Goal: Task Accomplishment & Management: Manage account settings

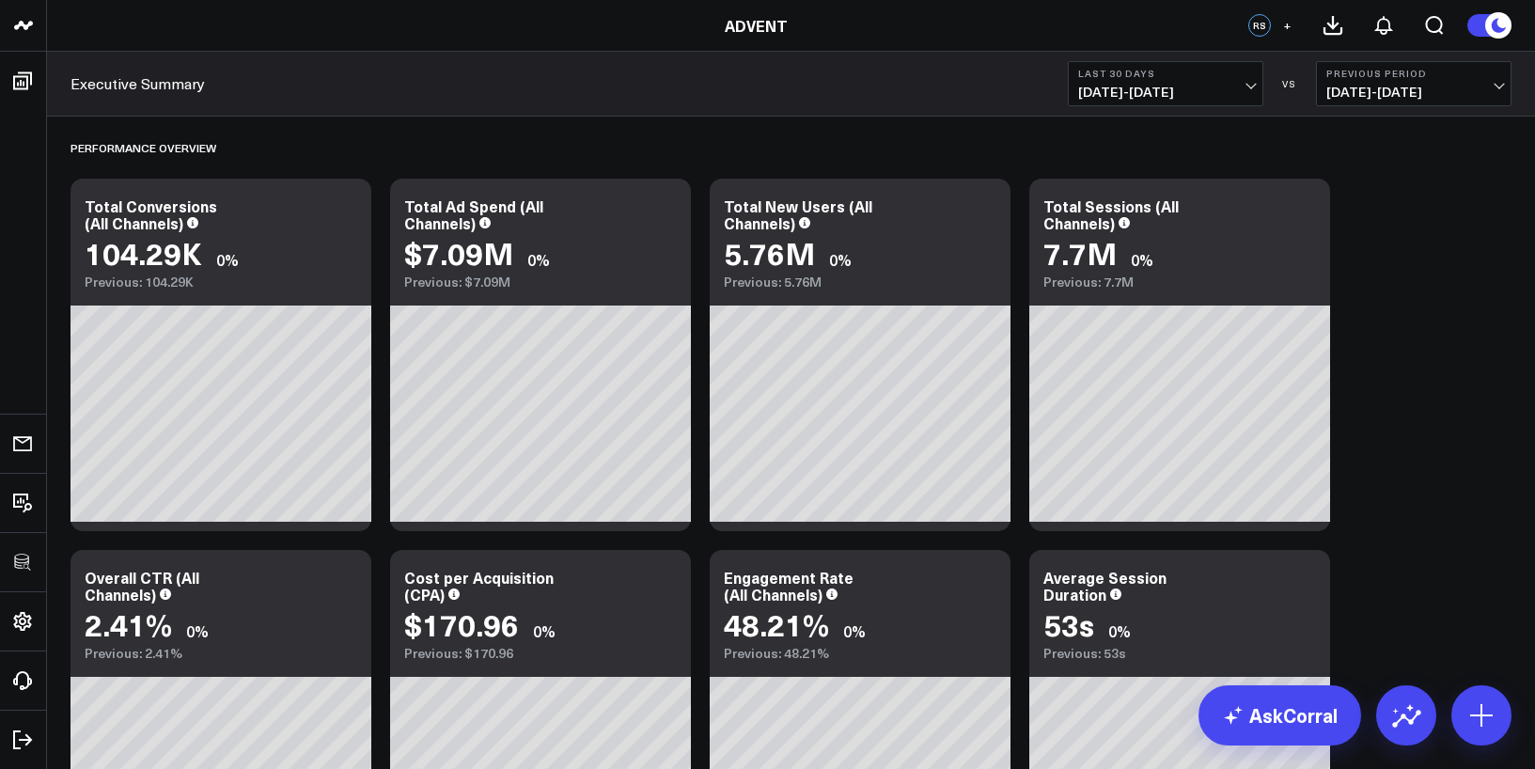
click at [1140, 78] on b "Last 30 Days" at bounding box center [1165, 73] width 175 height 11
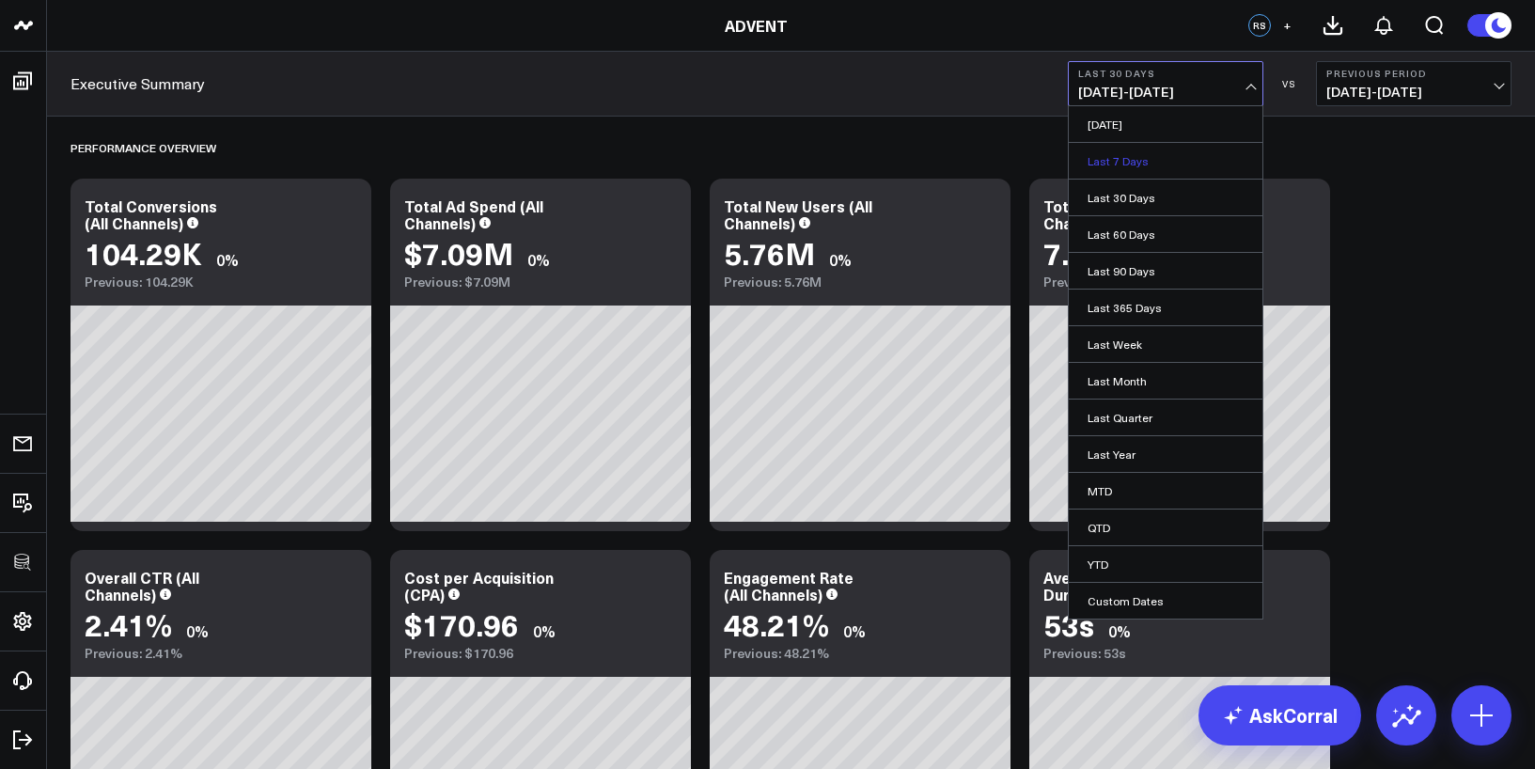
click at [1145, 159] on link "Last 7 Days" at bounding box center [1166, 161] width 194 height 36
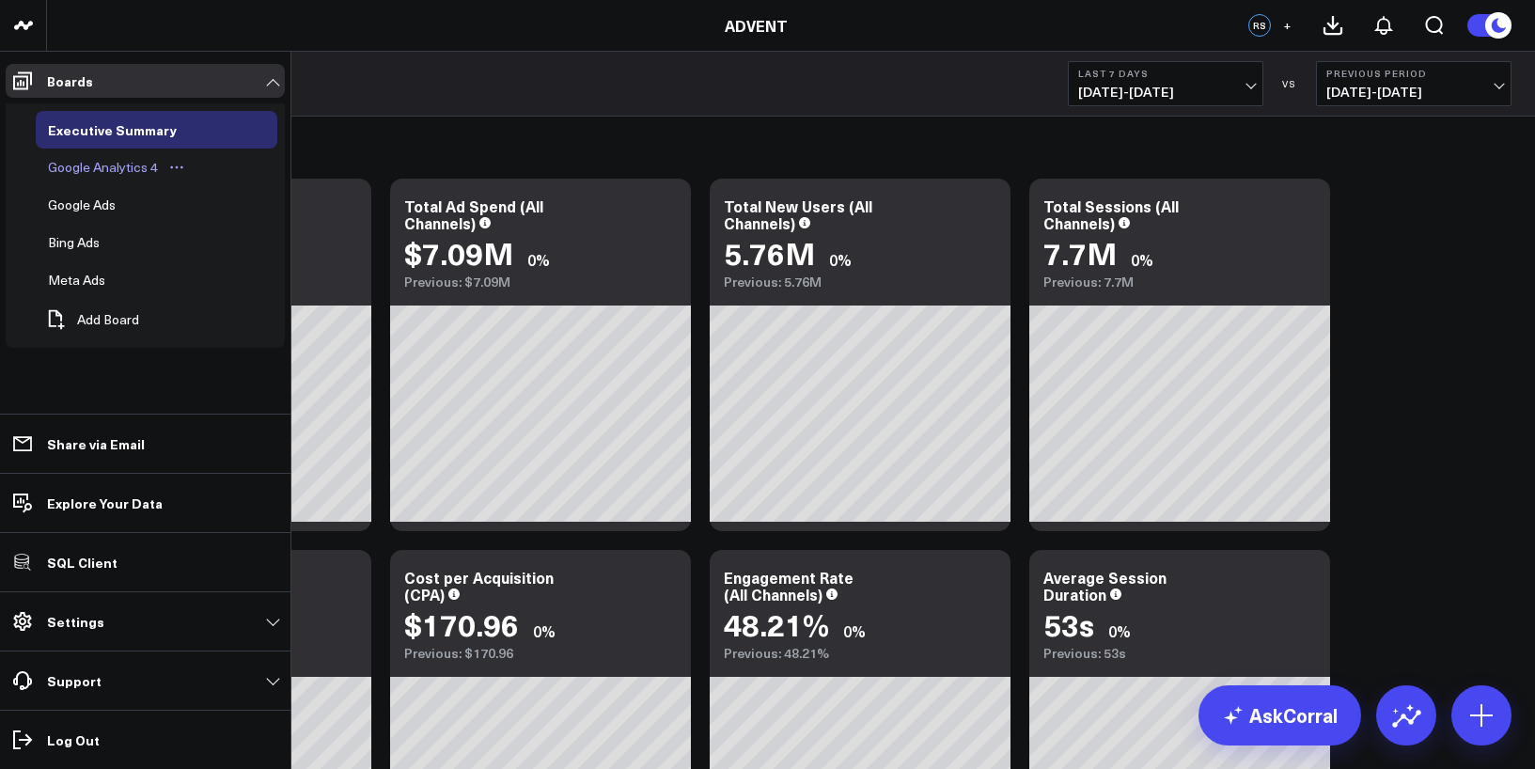
click at [87, 164] on div "Google Analytics 4" at bounding box center [102, 167] width 119 height 23
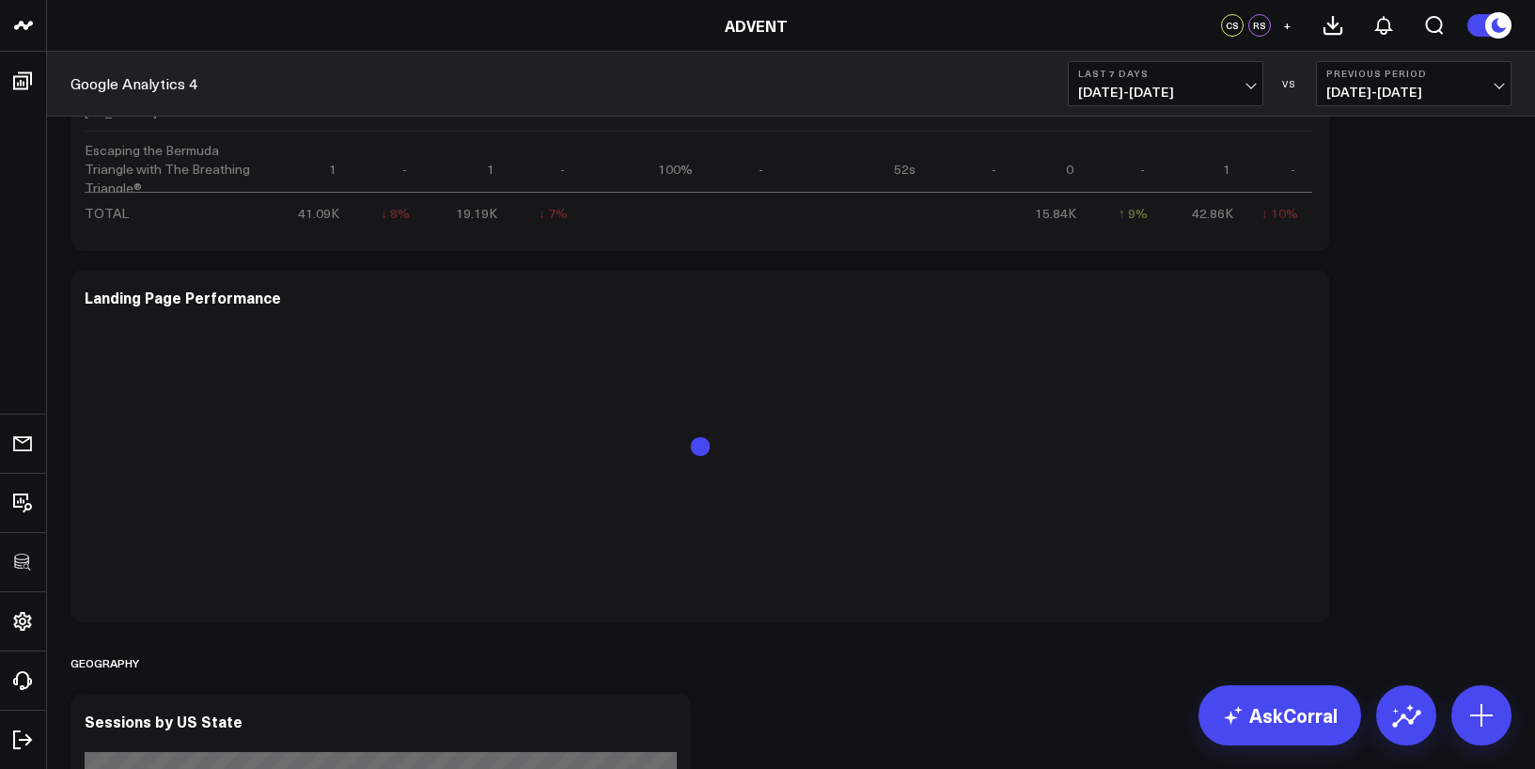
scroll to position [4232, 0]
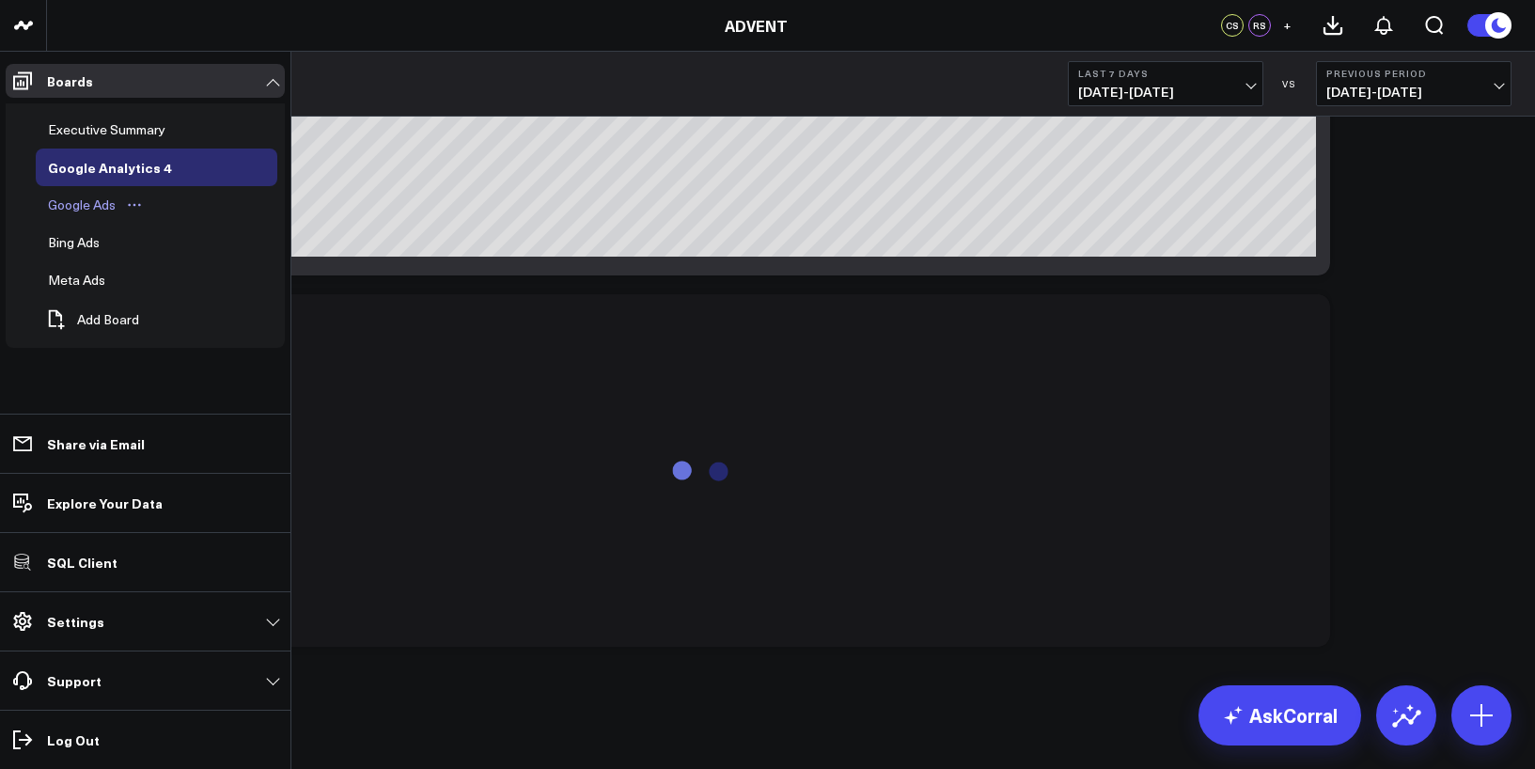
click at [66, 202] on div "Google Ads" at bounding box center [81, 205] width 77 height 23
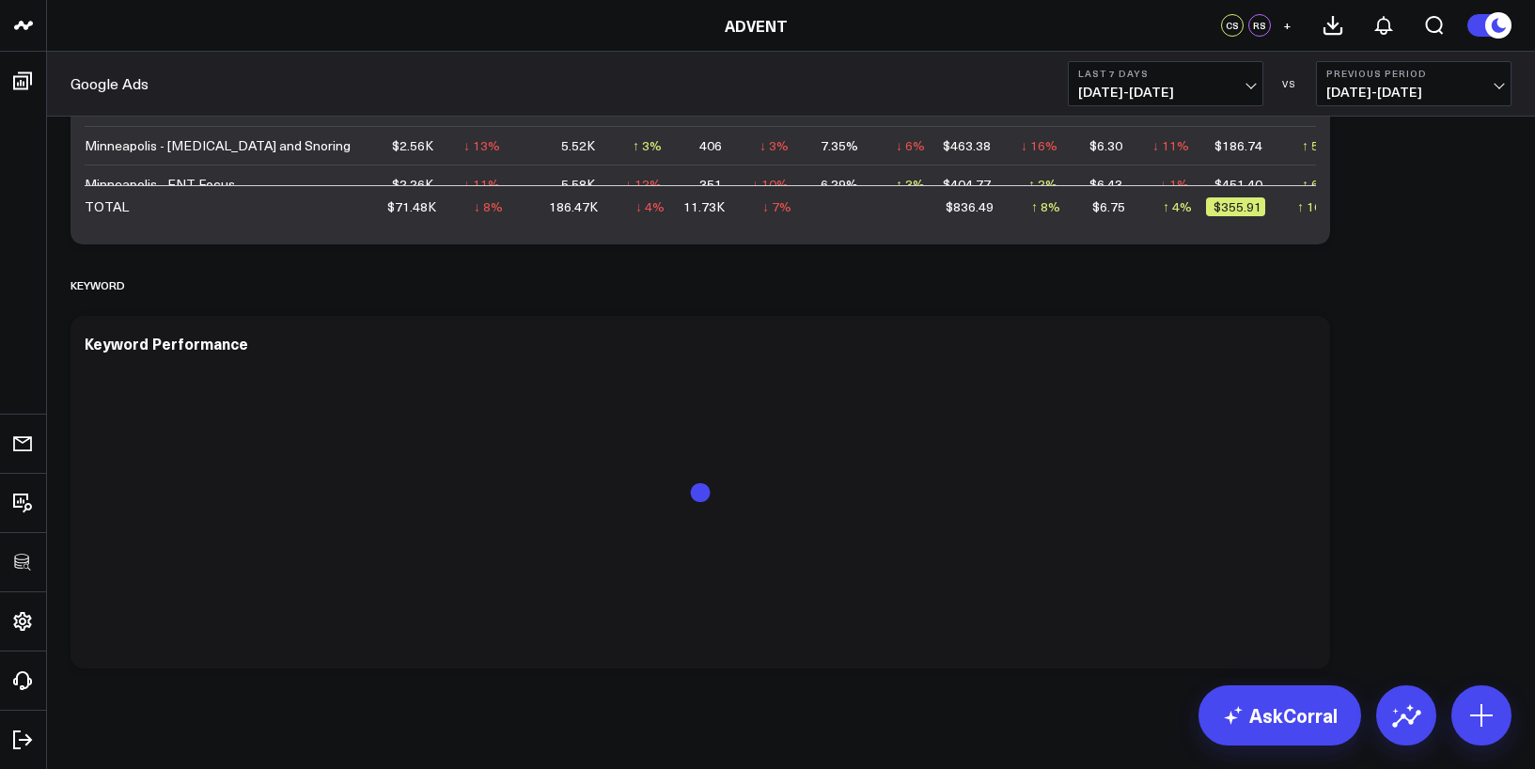
scroll to position [1846, 0]
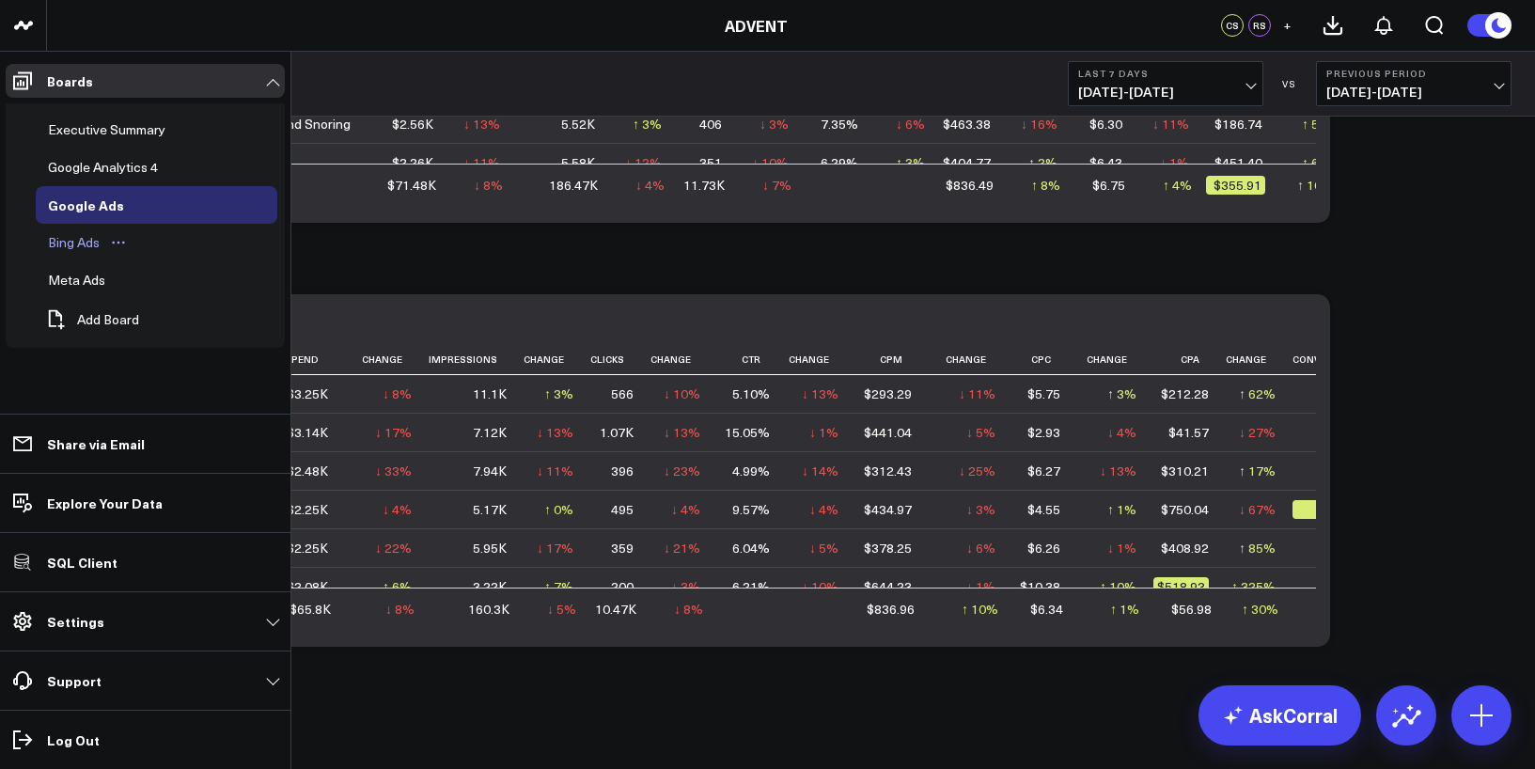
click at [77, 248] on div "Bing Ads" at bounding box center [73, 242] width 61 height 23
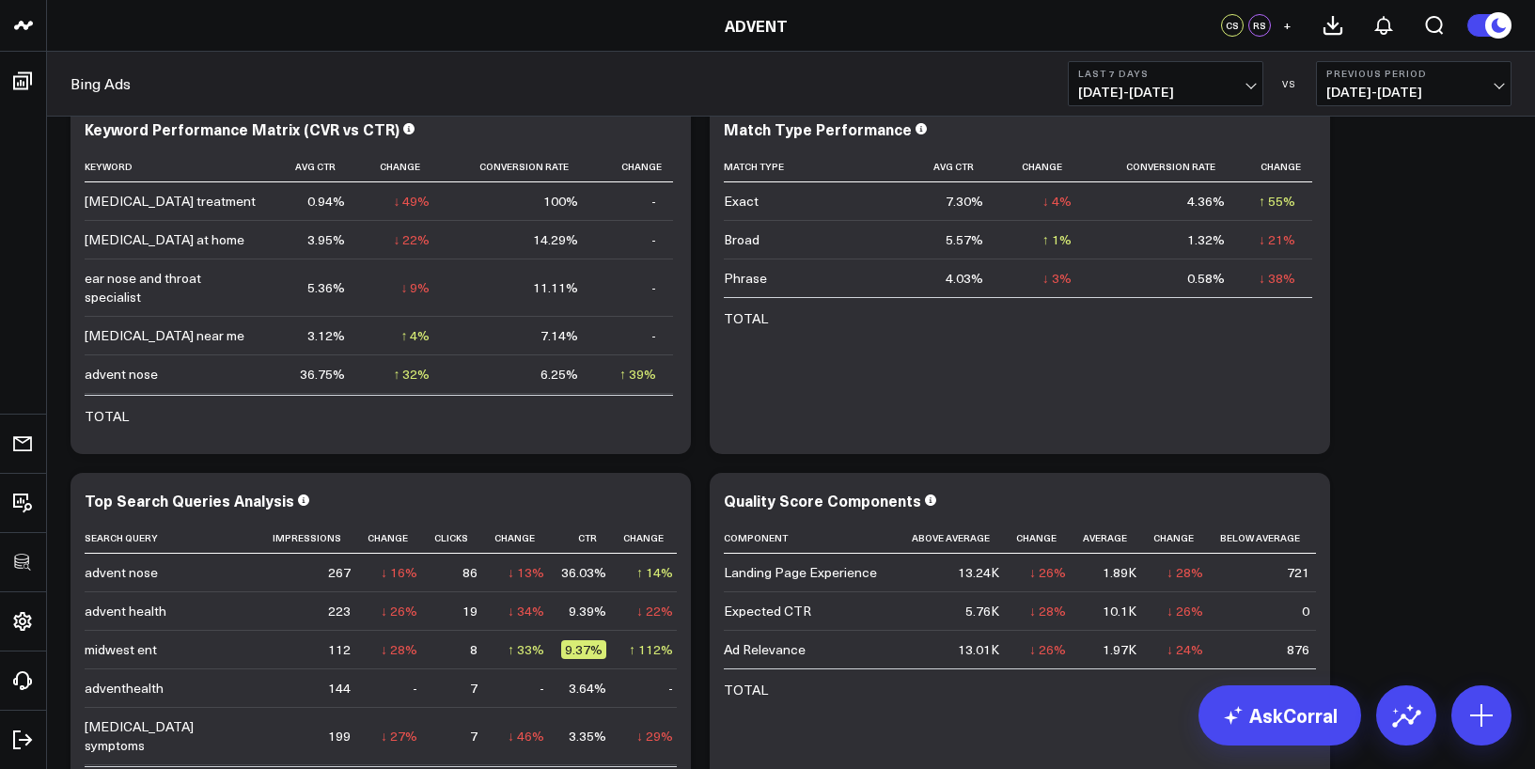
scroll to position [5346, 0]
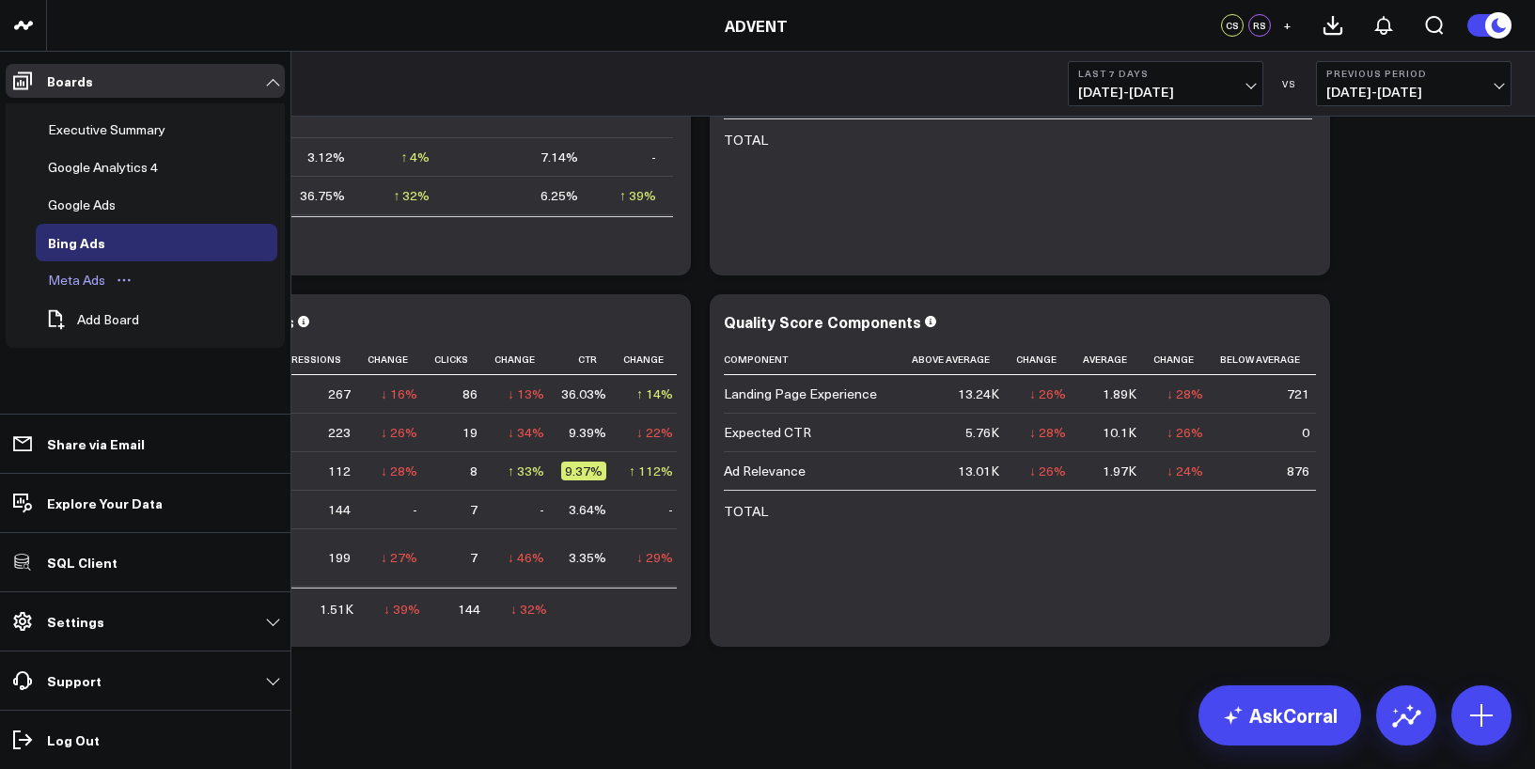
click at [71, 282] on div "Meta Ads" at bounding box center [76, 280] width 67 height 23
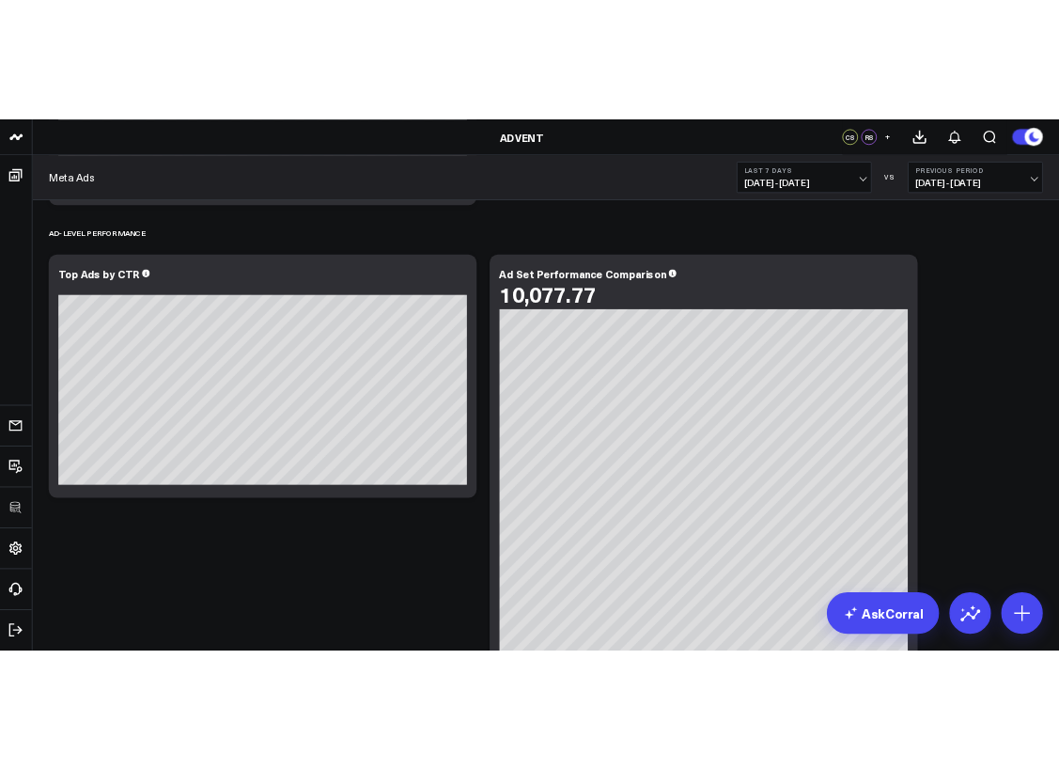
scroll to position [2323, 0]
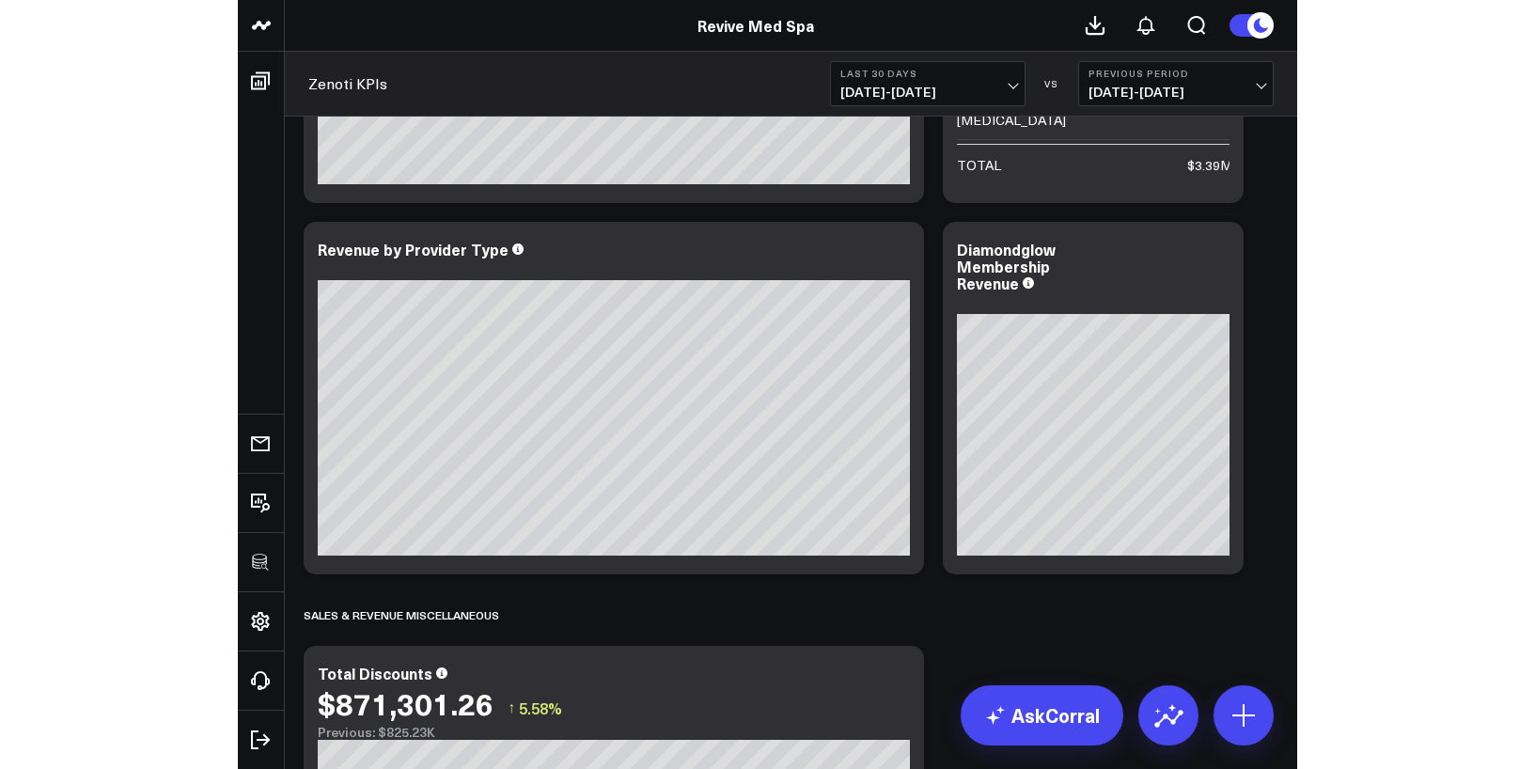
scroll to position [1827, 0]
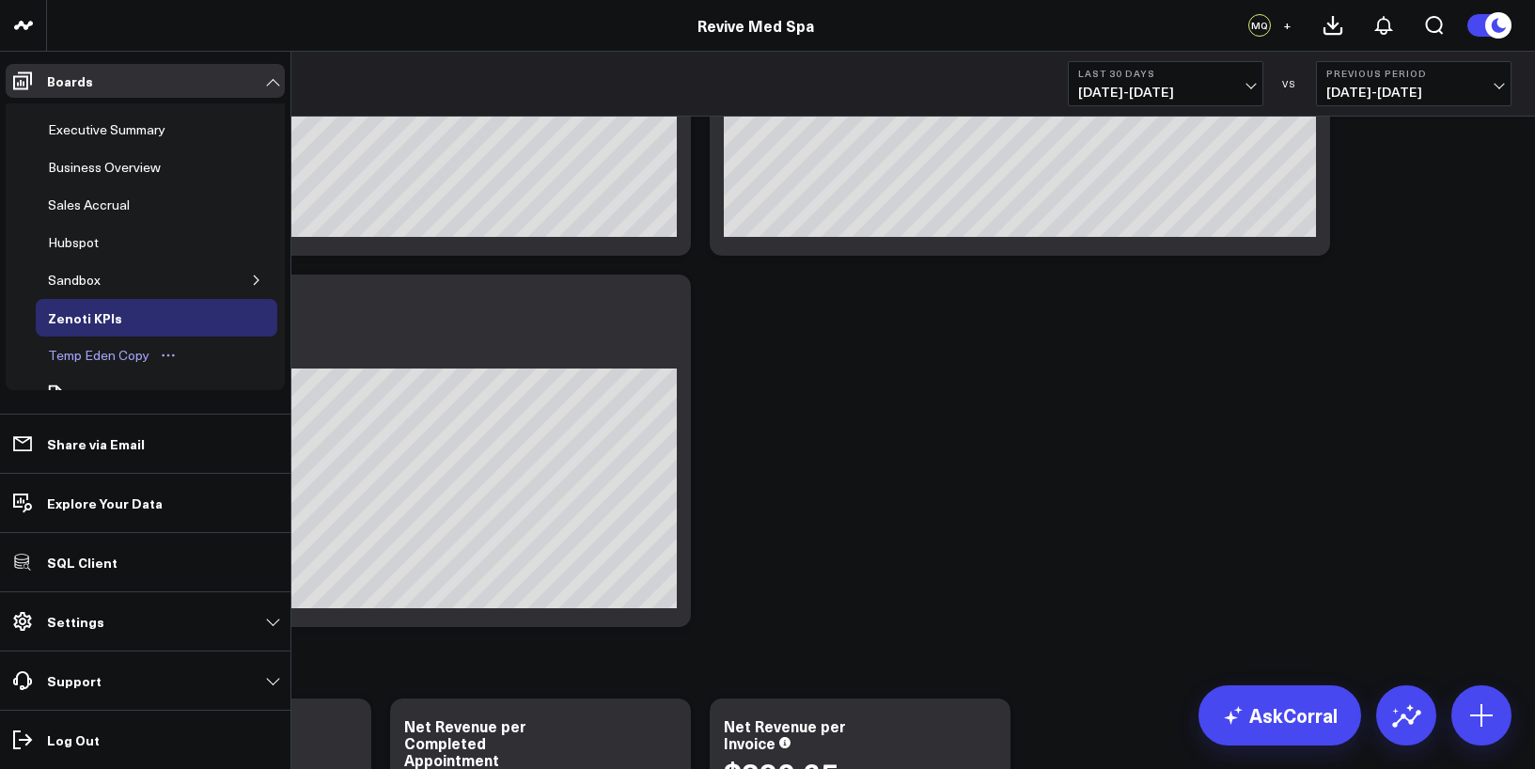
click at [165, 355] on icon "Open board menu" at bounding box center [168, 355] width 15 height 15
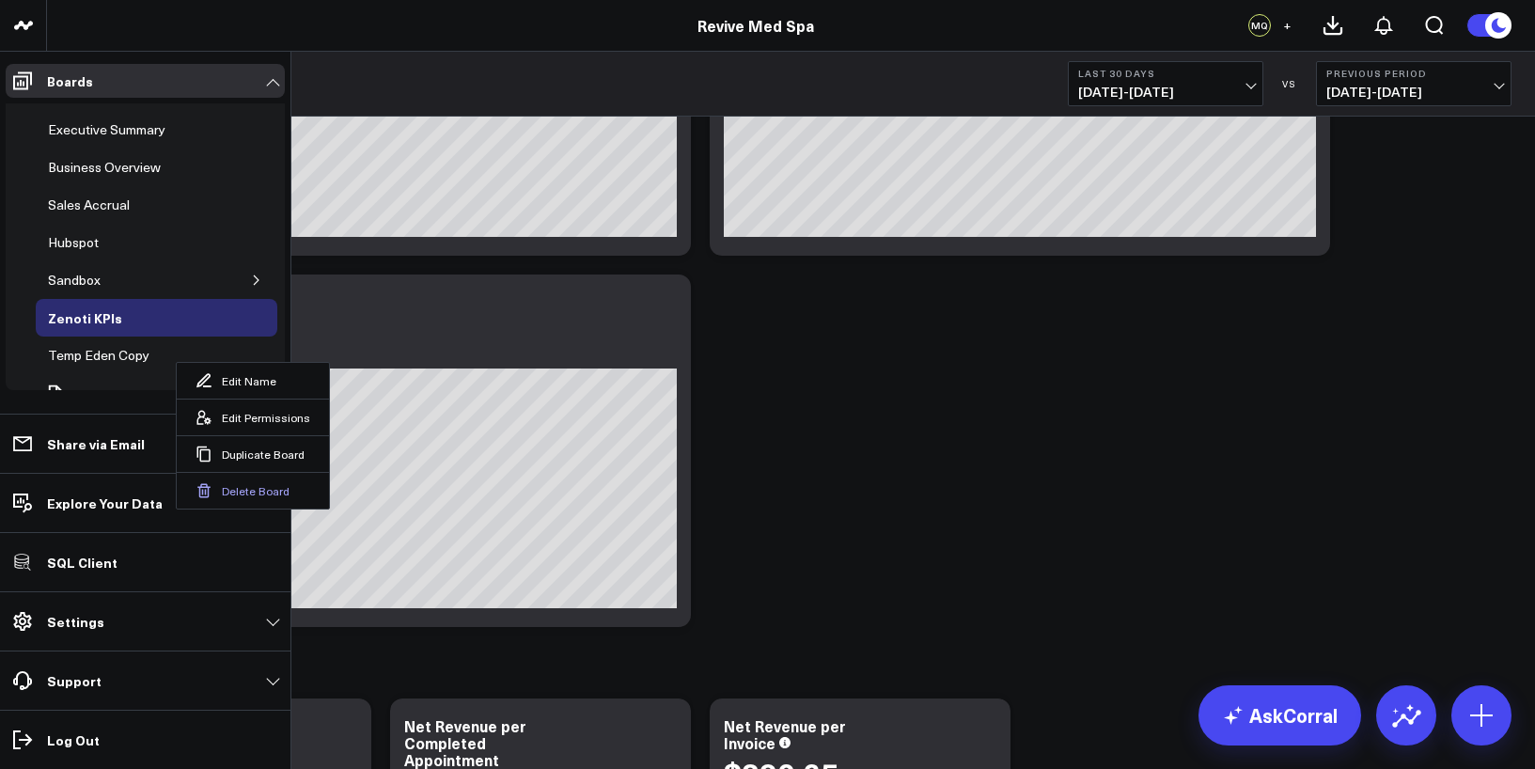
click at [241, 488] on button "Delete Board" at bounding box center [253, 490] width 152 height 37
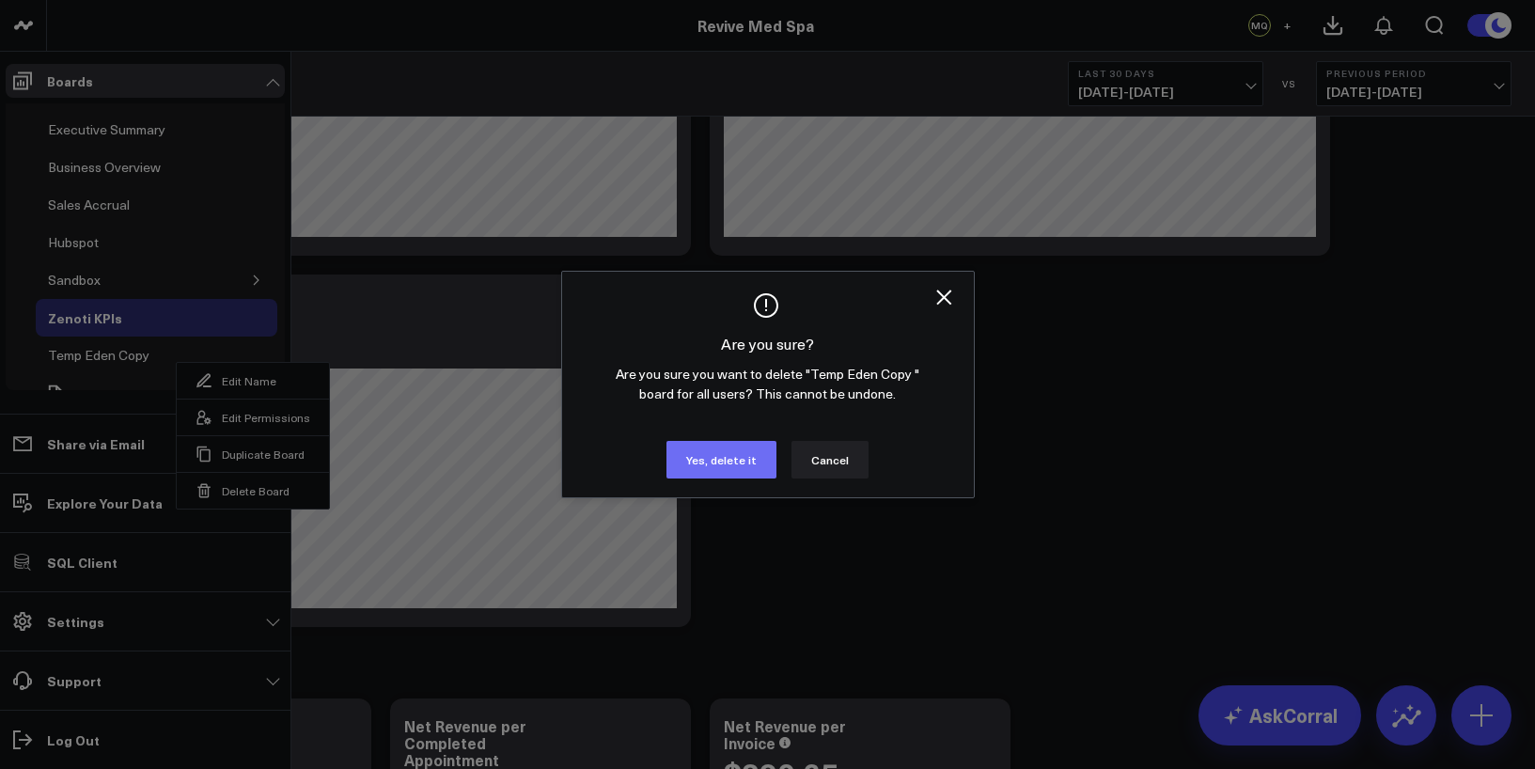
click at [714, 469] on button "Yes, delete it" at bounding box center [722, 460] width 110 height 38
